Goal: Information Seeking & Learning: Learn about a topic

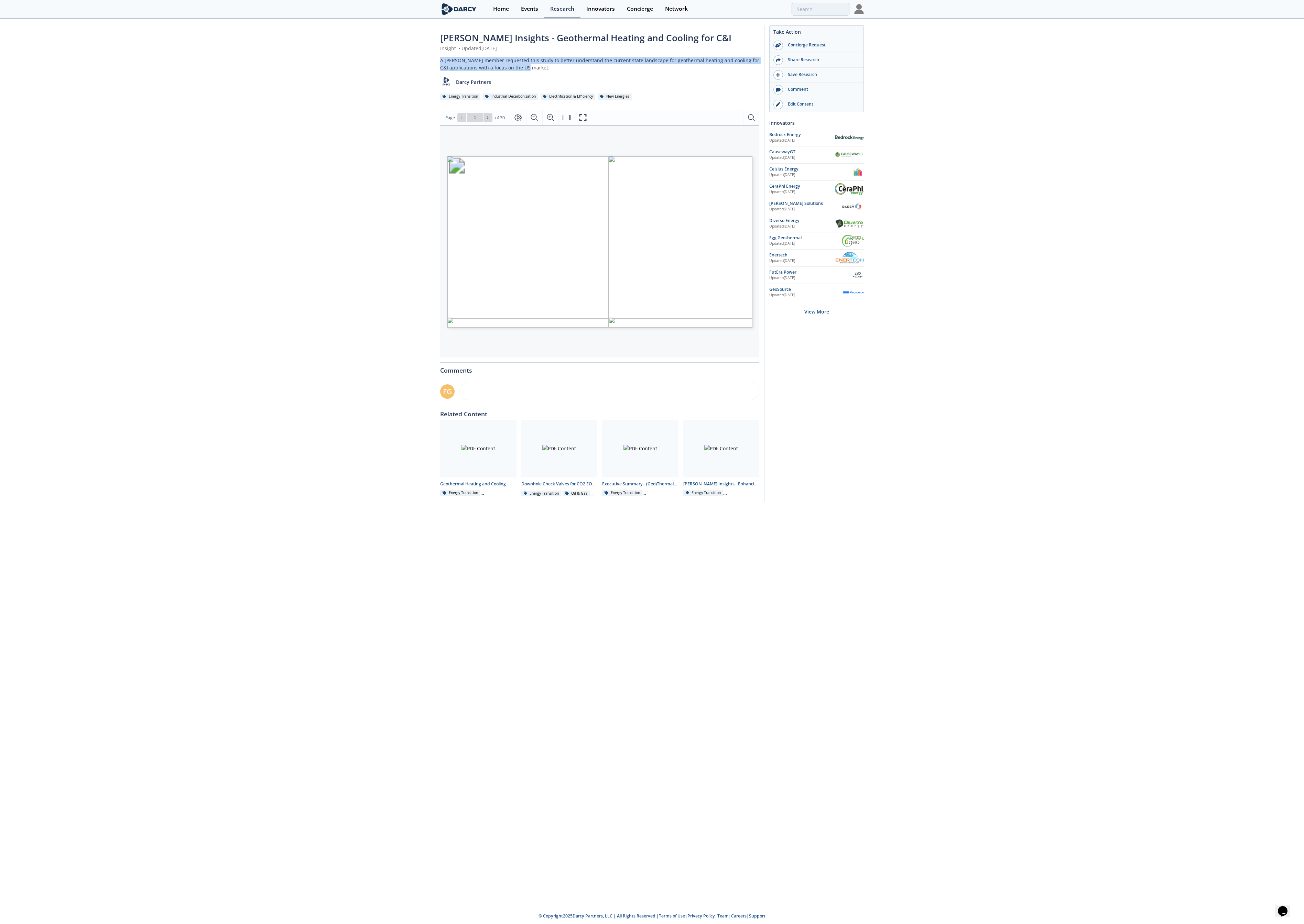
drag, startPoint x: 543, startPoint y: 68, endPoint x: 428, endPoint y: 58, distance: 115.4
click at [428, 58] on div "[PERSON_NAME] Insights - Geothermal Heating and Cooling for C&I Insight • Updat…" at bounding box center [652, 265] width 1304 height 492
copy div "A [PERSON_NAME] member requested this study to better understand the current st…"
click at [591, 123] on button "Fullscreen" at bounding box center [583, 117] width 16 height 15
click at [819, 5] on input "search" at bounding box center [774, 9] width 151 height 13
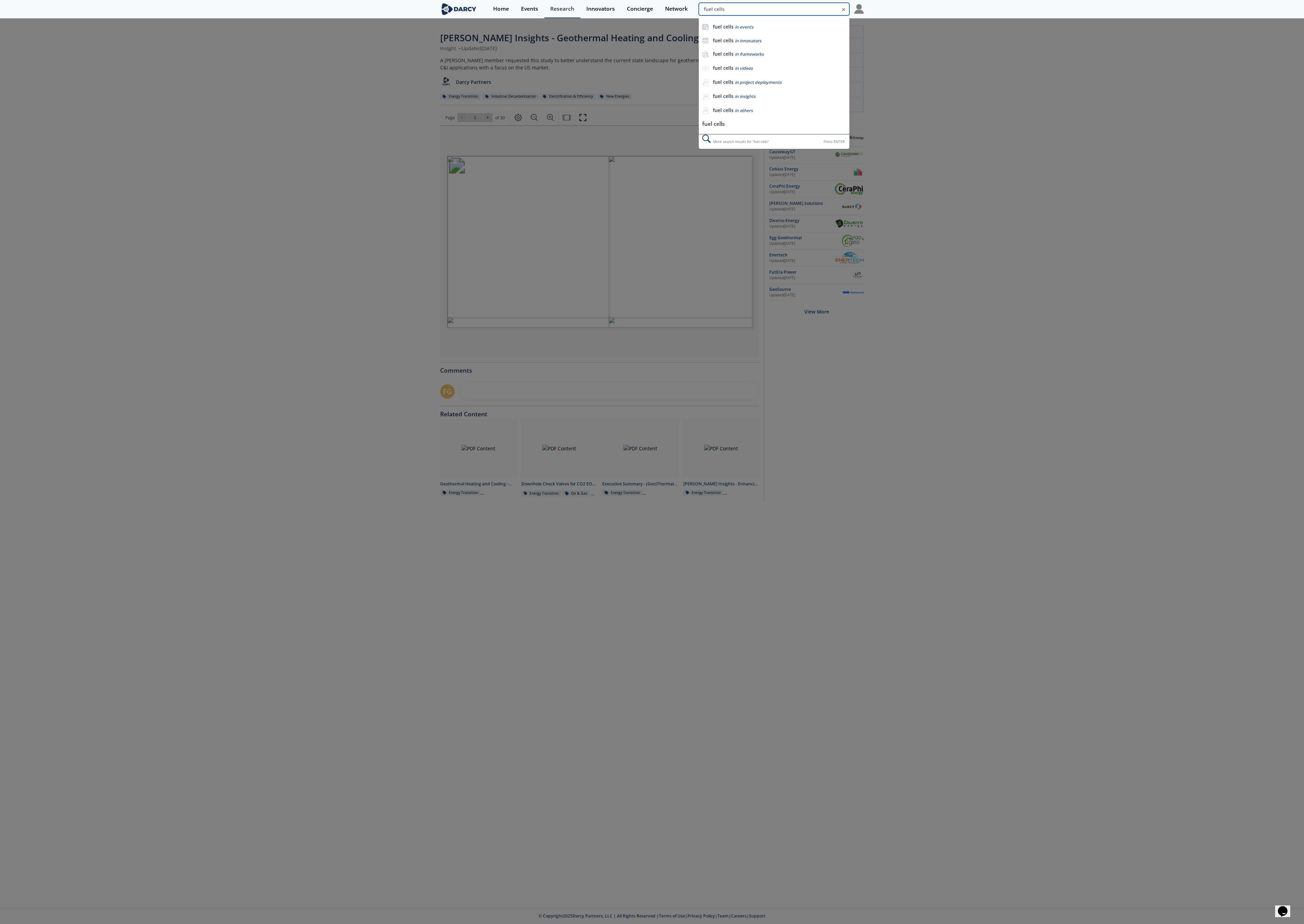
type input "fuel cells"
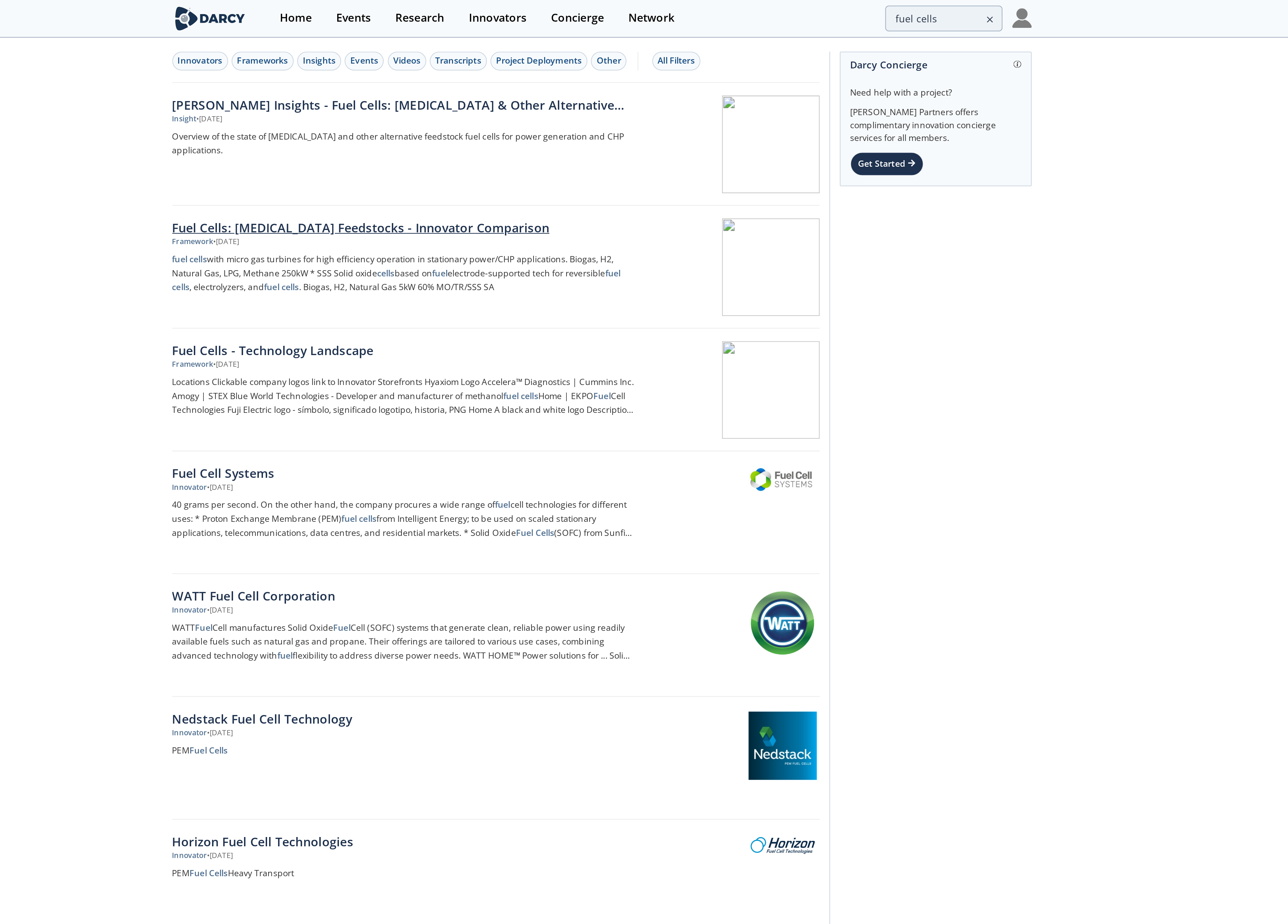
click at [534, 111] on div "Fuel Cells: [MEDICAL_DATA] Feedstocks - Innovator Comparison" at bounding box center [547, 112] width 228 height 9
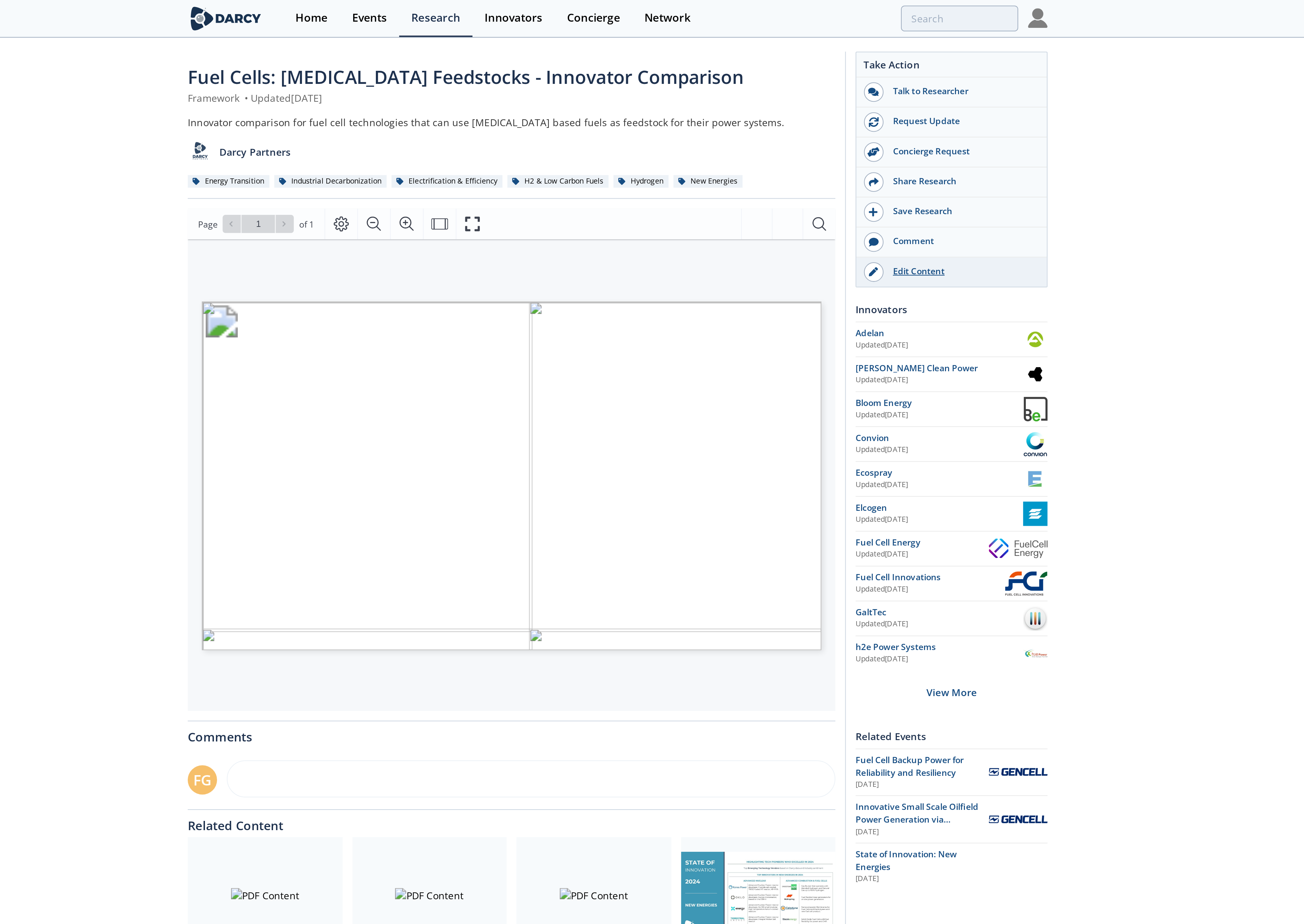
click at [827, 136] on div "Edit Content" at bounding box center [822, 134] width 77 height 6
click at [376, 200] on div "Fuel Cells: [MEDICAL_DATA] Feedstocks - Innovator Comparison Framework • Update…" at bounding box center [652, 262] width 1304 height 485
